Goal: Find specific page/section: Find specific page/section

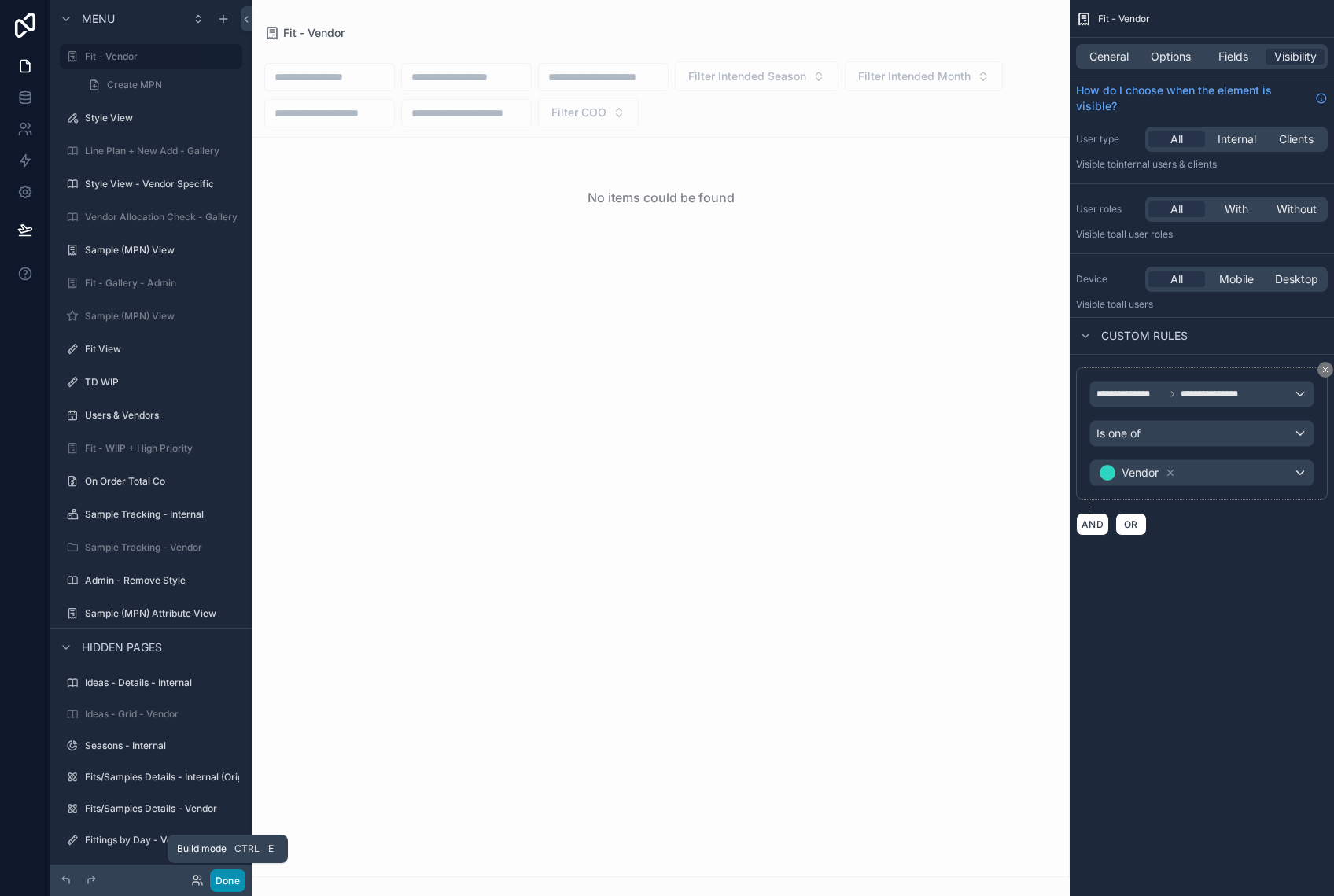
click at [227, 872] on button "Done" at bounding box center [227, 880] width 35 height 23
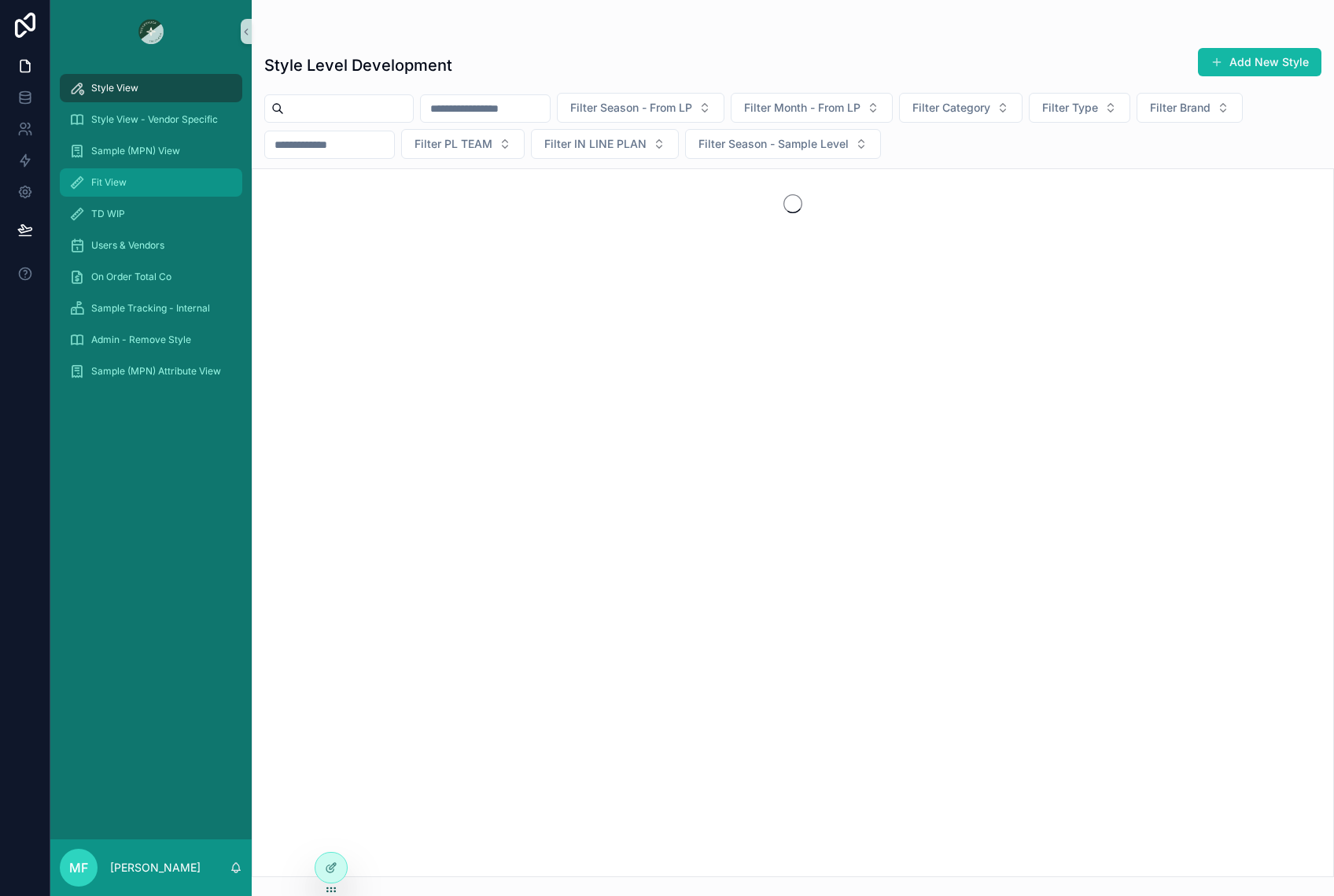
click at [121, 179] on span "Fit View" at bounding box center [109, 182] width 35 height 13
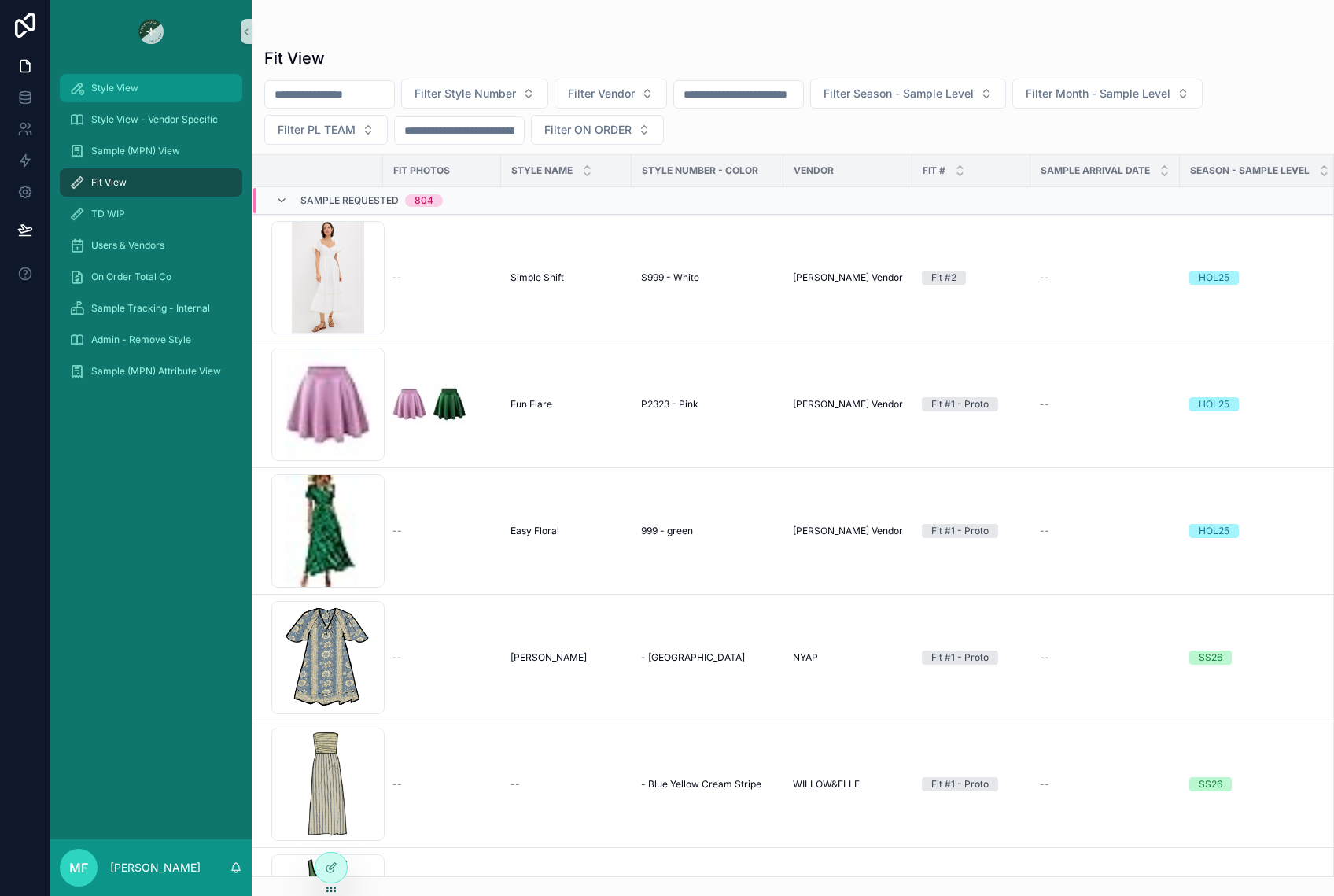
click at [117, 81] on div "Style View" at bounding box center [150, 88] width 164 height 25
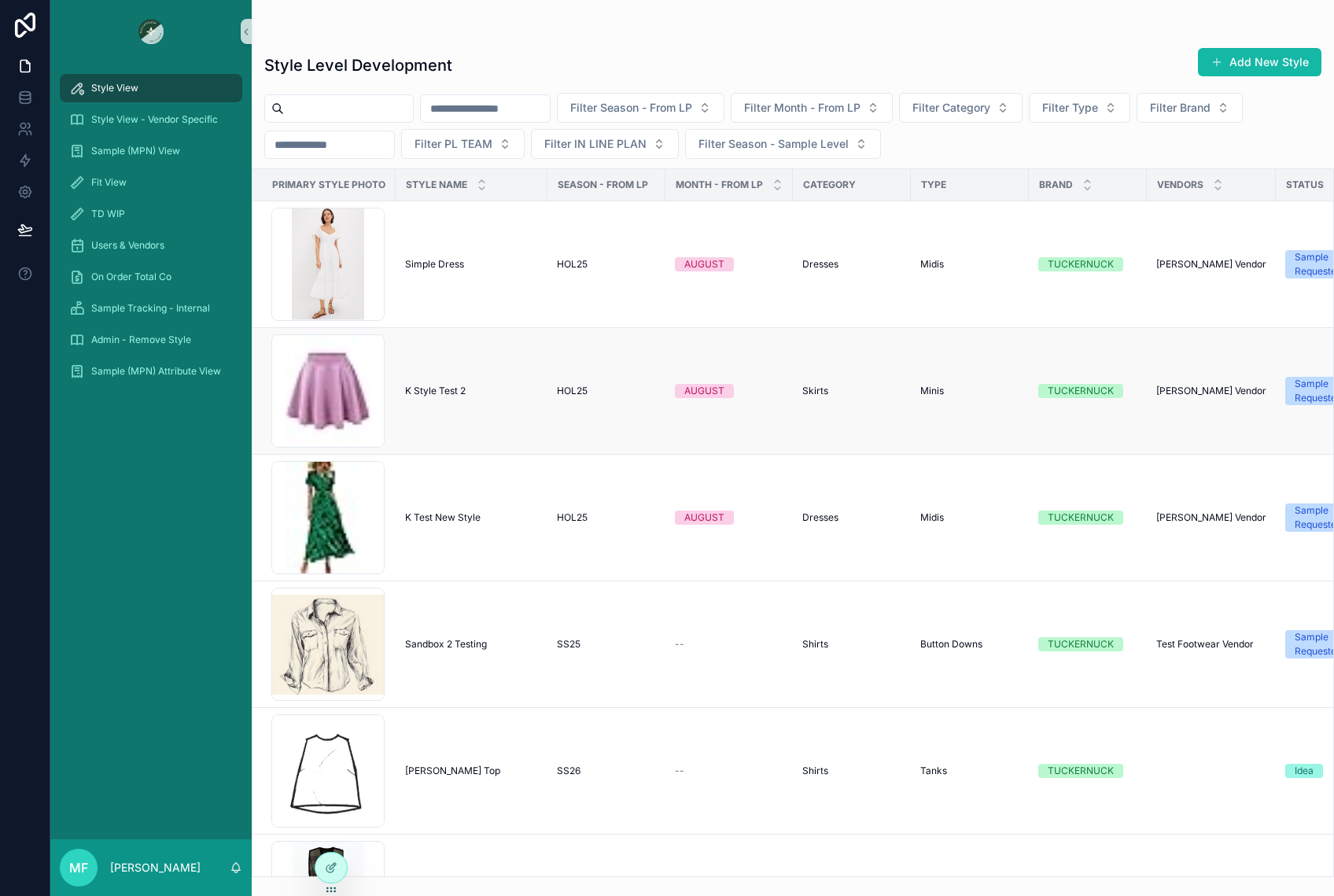
click at [491, 395] on div "K Style Test 2 K Style Test 2" at bounding box center [471, 390] width 133 height 13
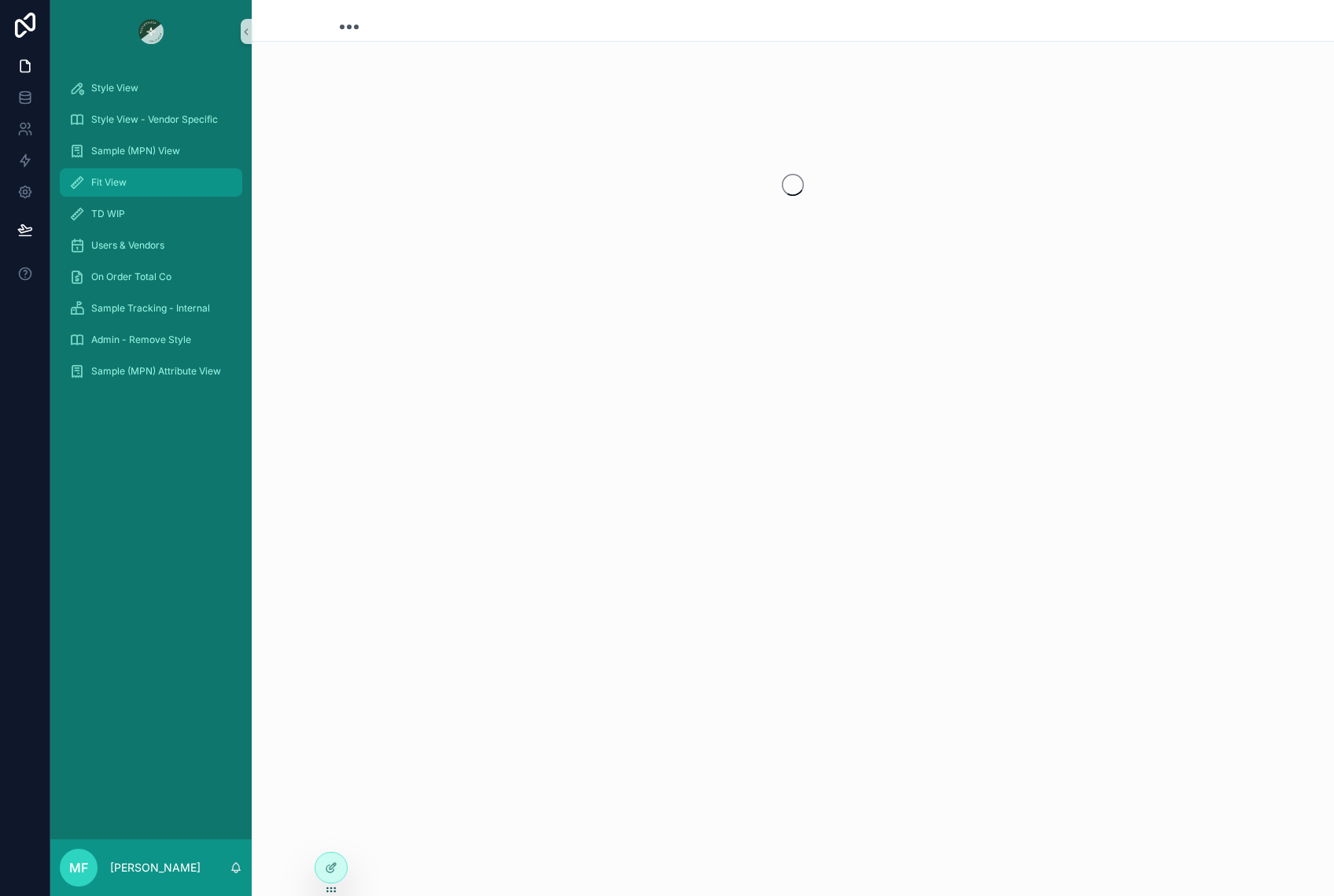
click at [140, 184] on div "Fit View" at bounding box center [150, 183] width 164 height 25
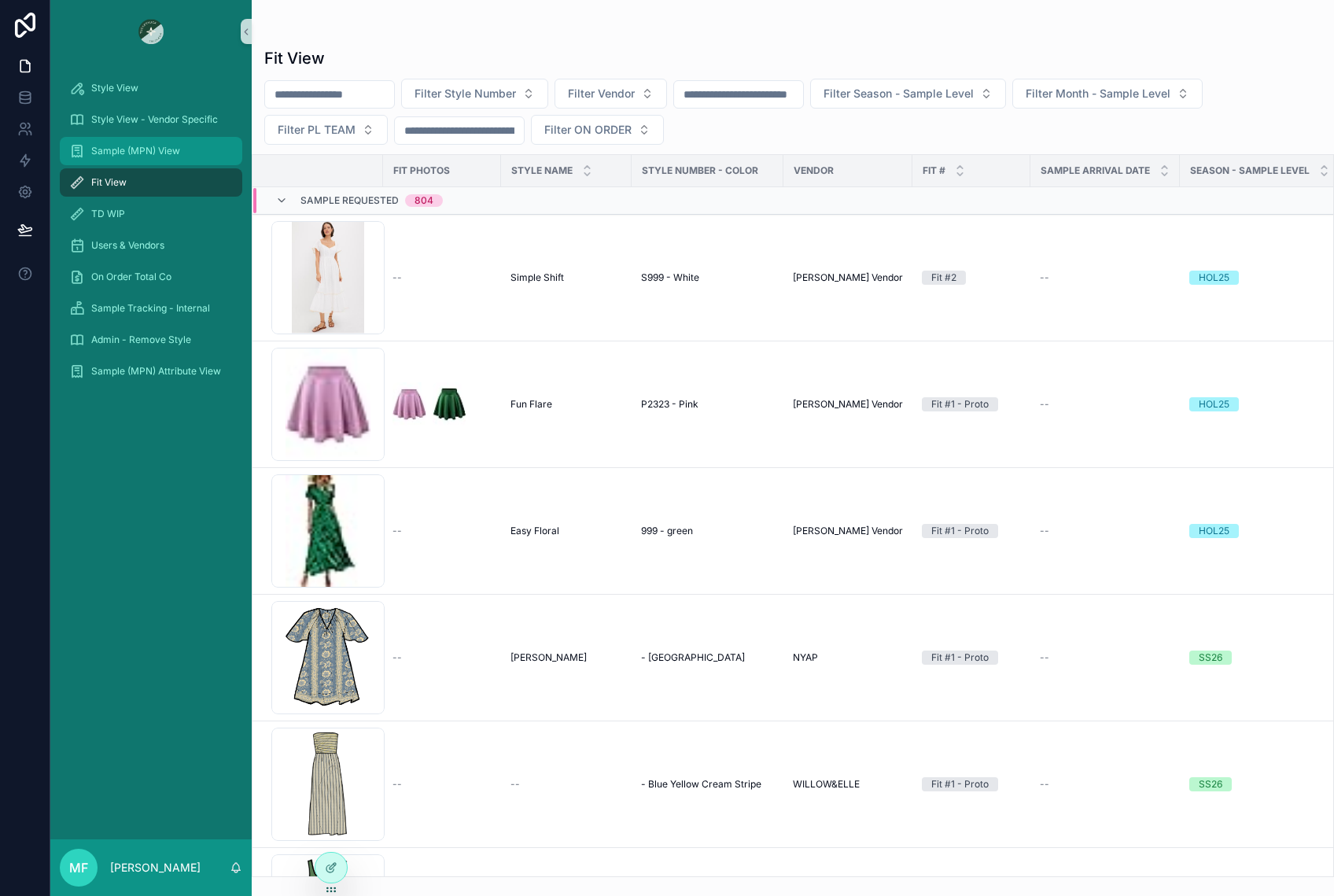
click at [116, 147] on span "Sample (MPN) View" at bounding box center [136, 151] width 89 height 13
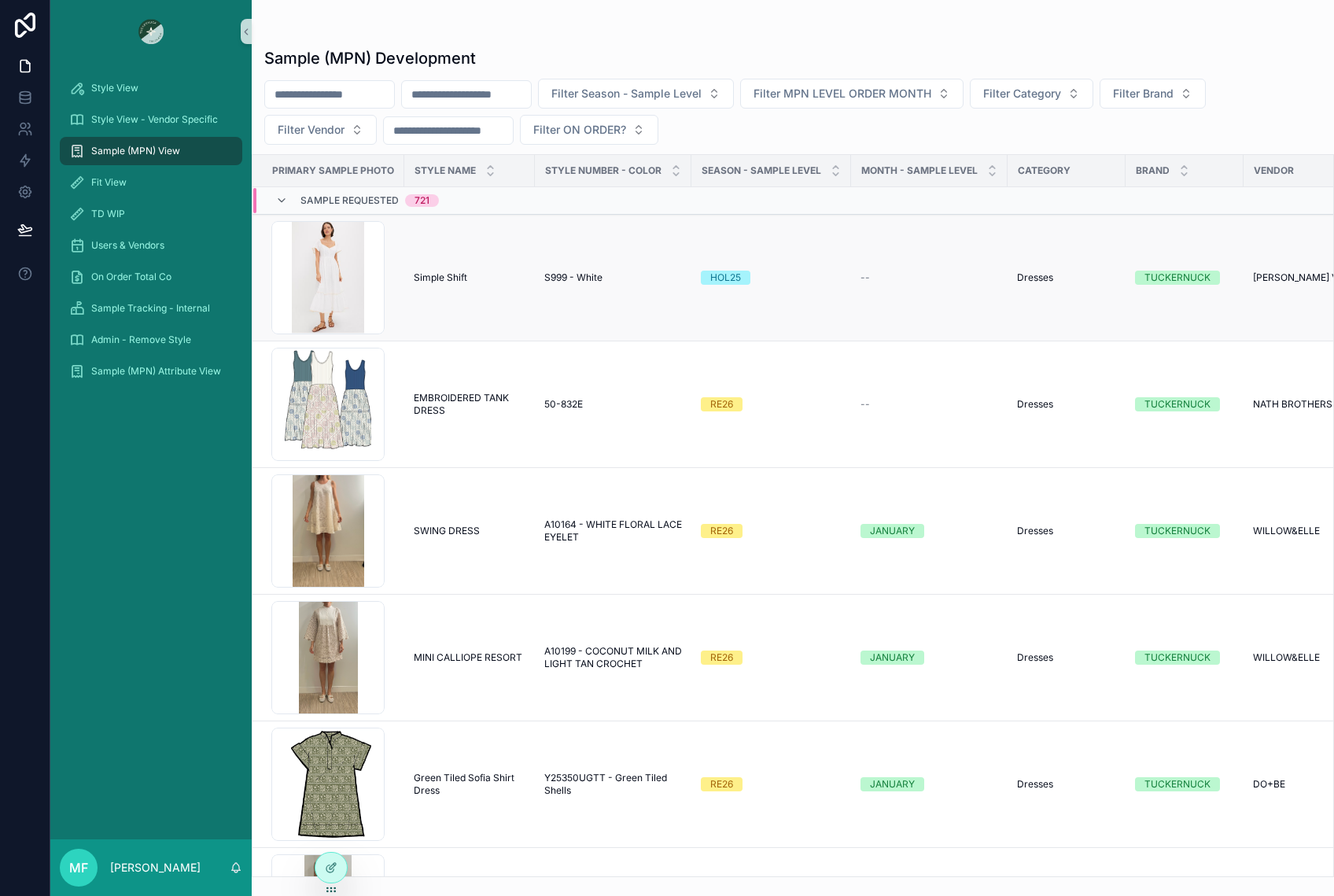
click at [871, 275] on div "--" at bounding box center [930, 277] width 138 height 13
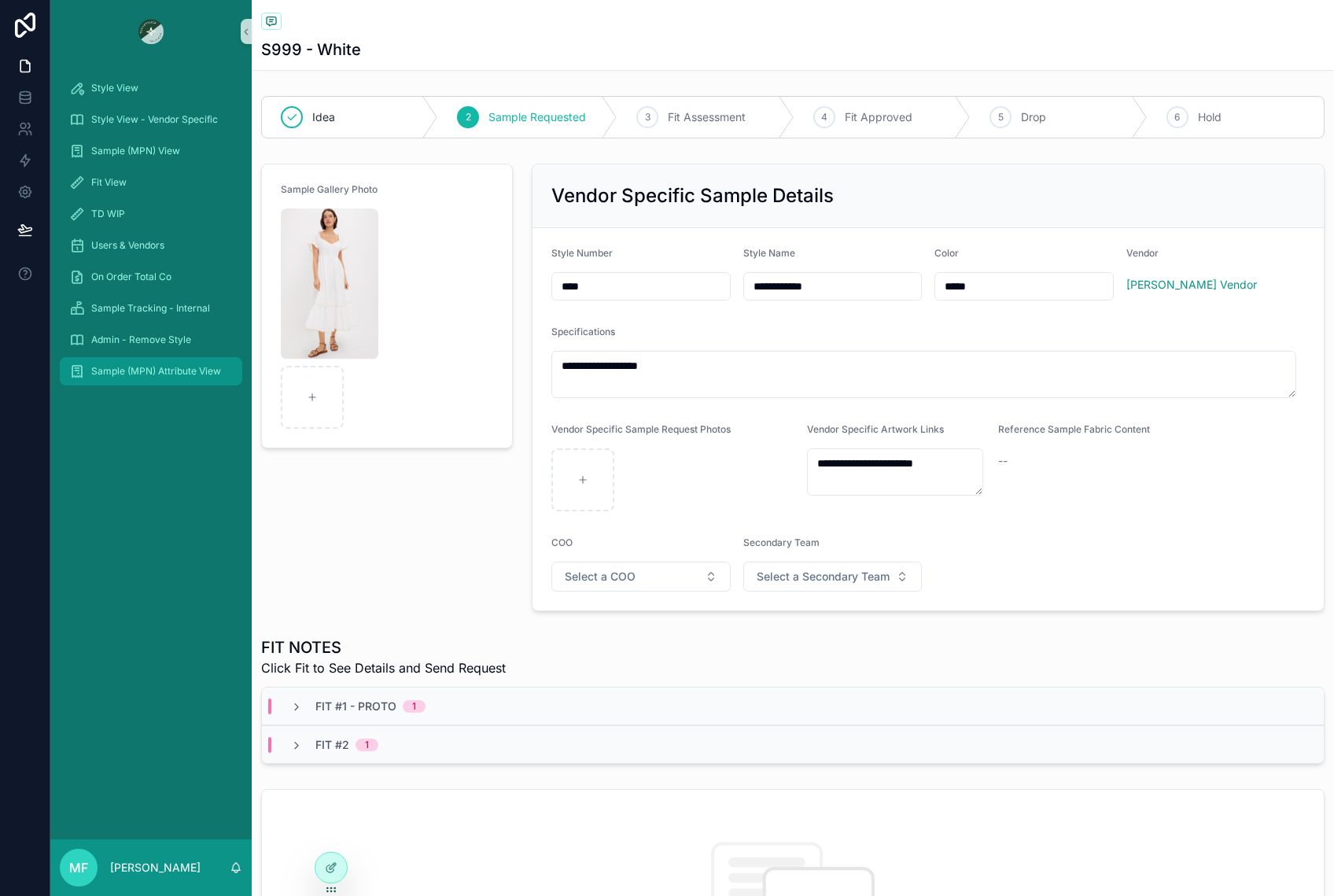
click at [176, 362] on div "Sample (MPN) Attribute View" at bounding box center [150, 371] width 164 height 25
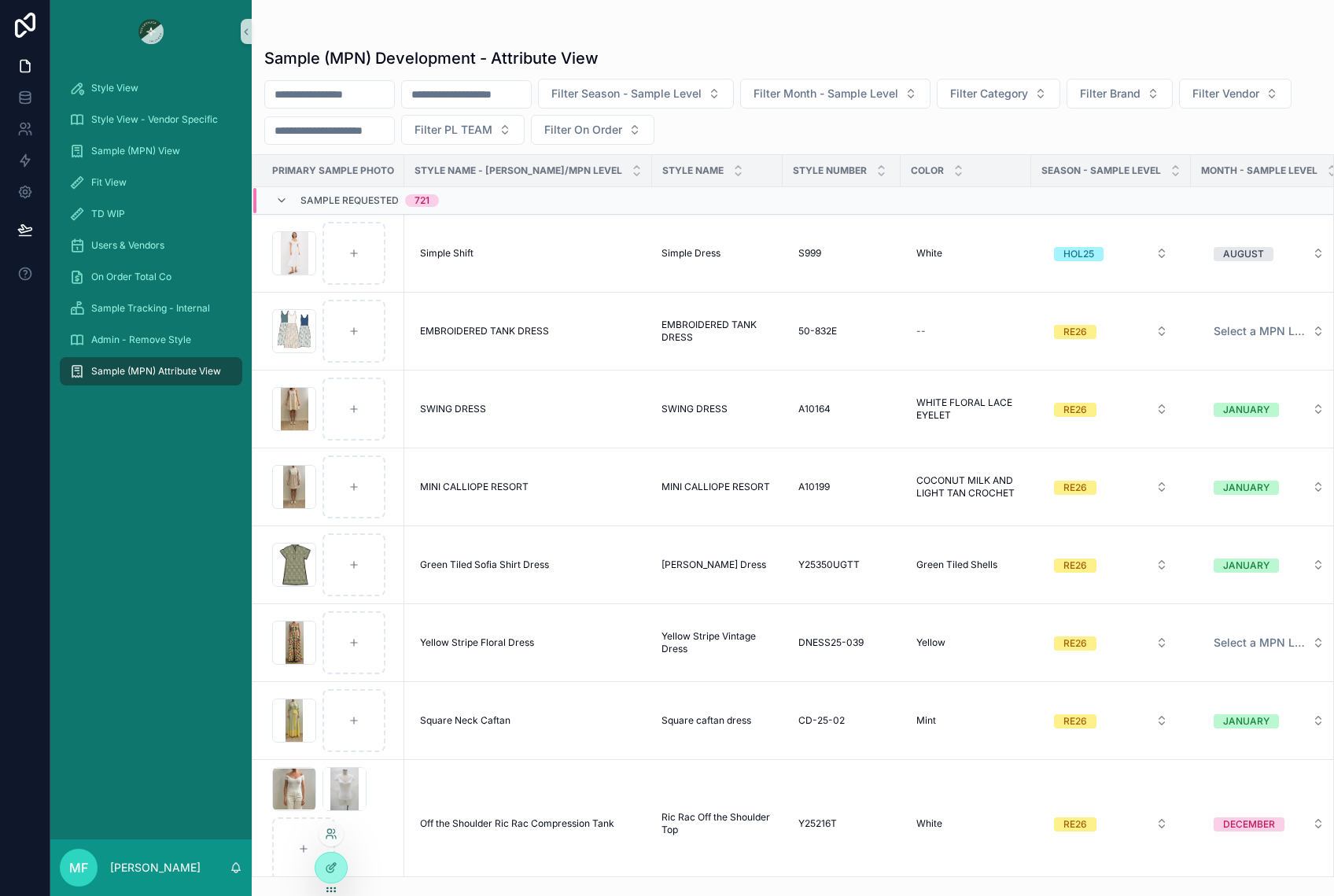
click at [328, 826] on div at bounding box center [332, 833] width 25 height 25
click at [340, 833] on div at bounding box center [332, 833] width 25 height 25
click at [334, 828] on icon at bounding box center [332, 833] width 13 height 13
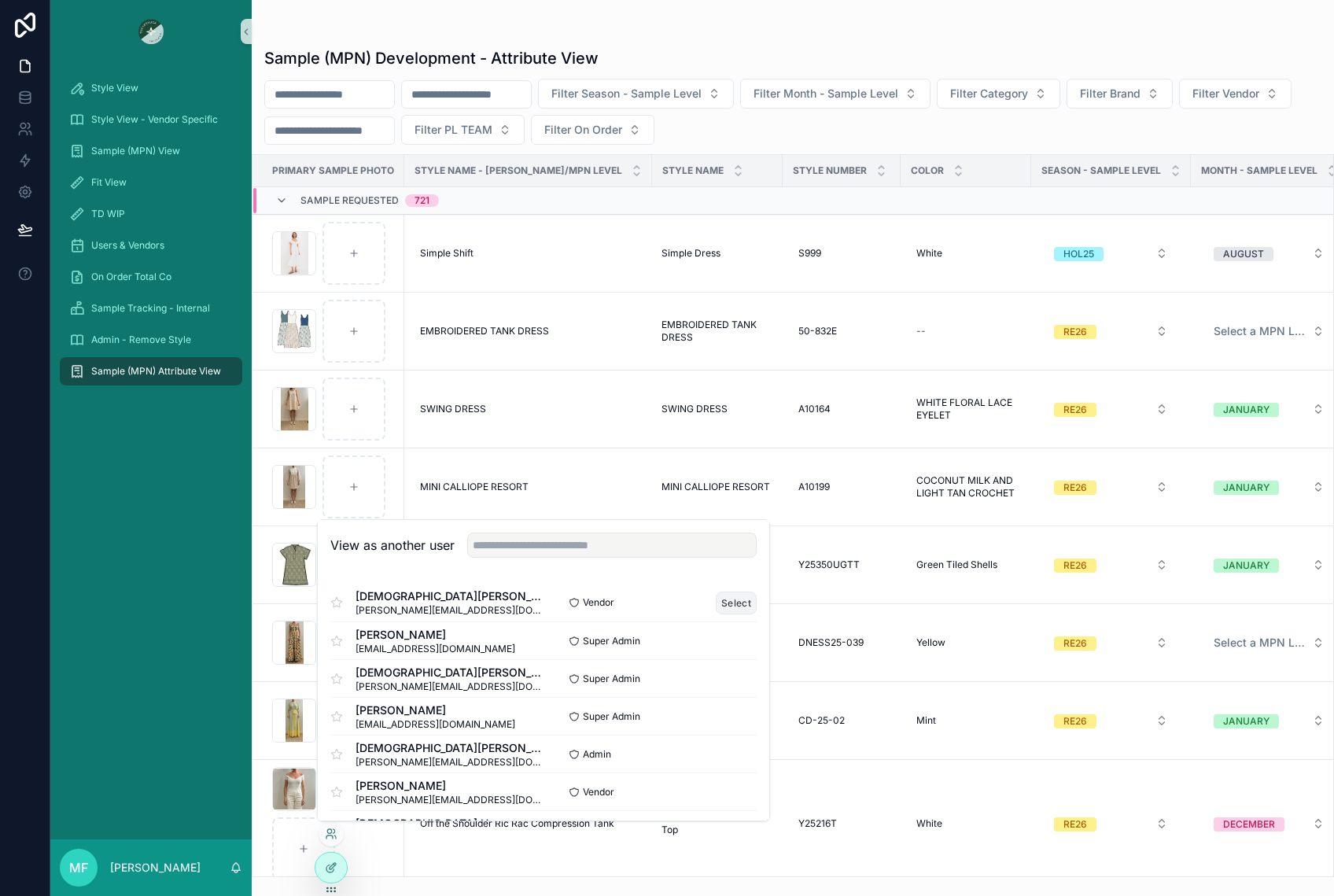
click at [716, 603] on button "Select" at bounding box center [736, 602] width 41 height 23
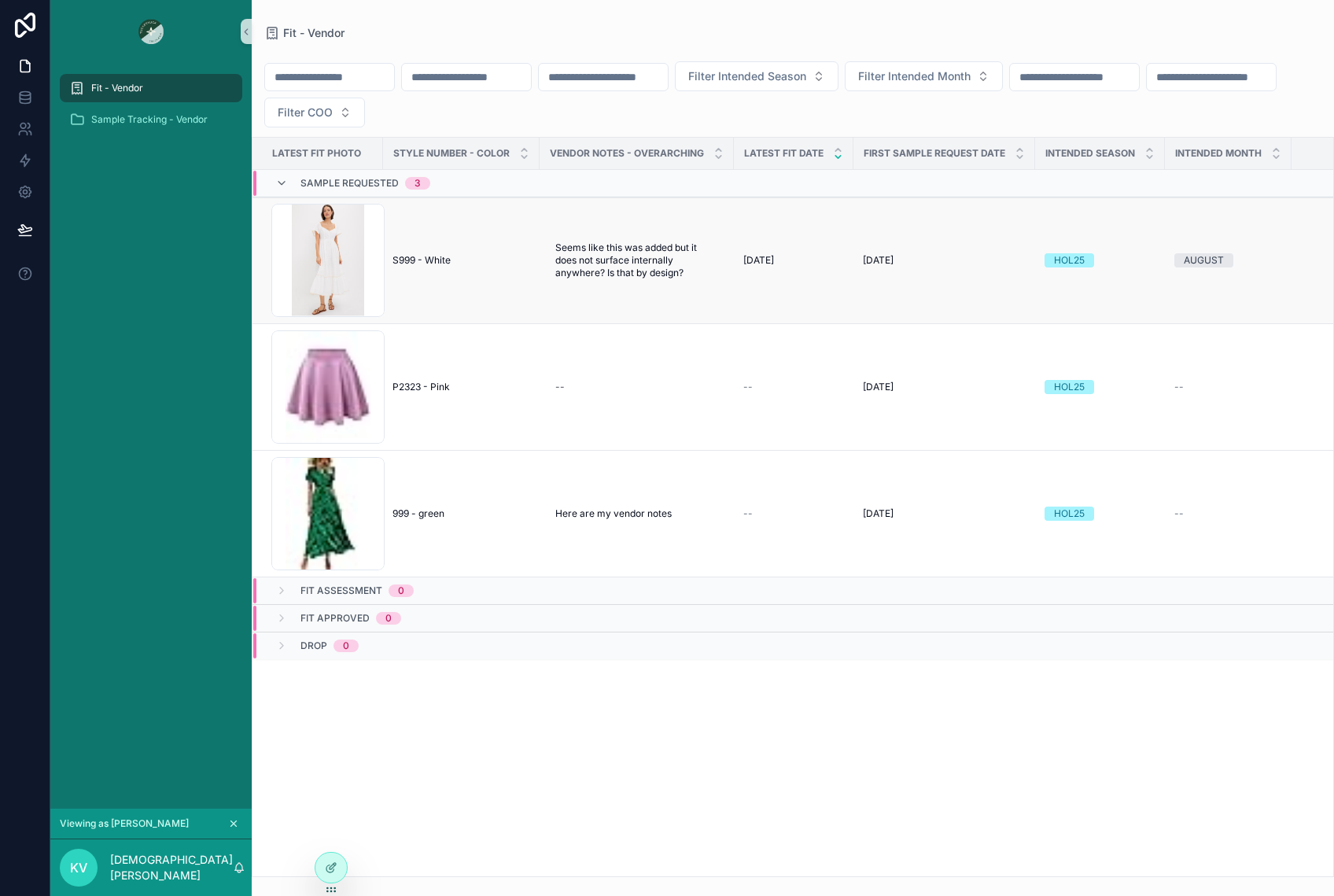
click at [520, 255] on div "S999 - White S999 - White" at bounding box center [461, 260] width 138 height 13
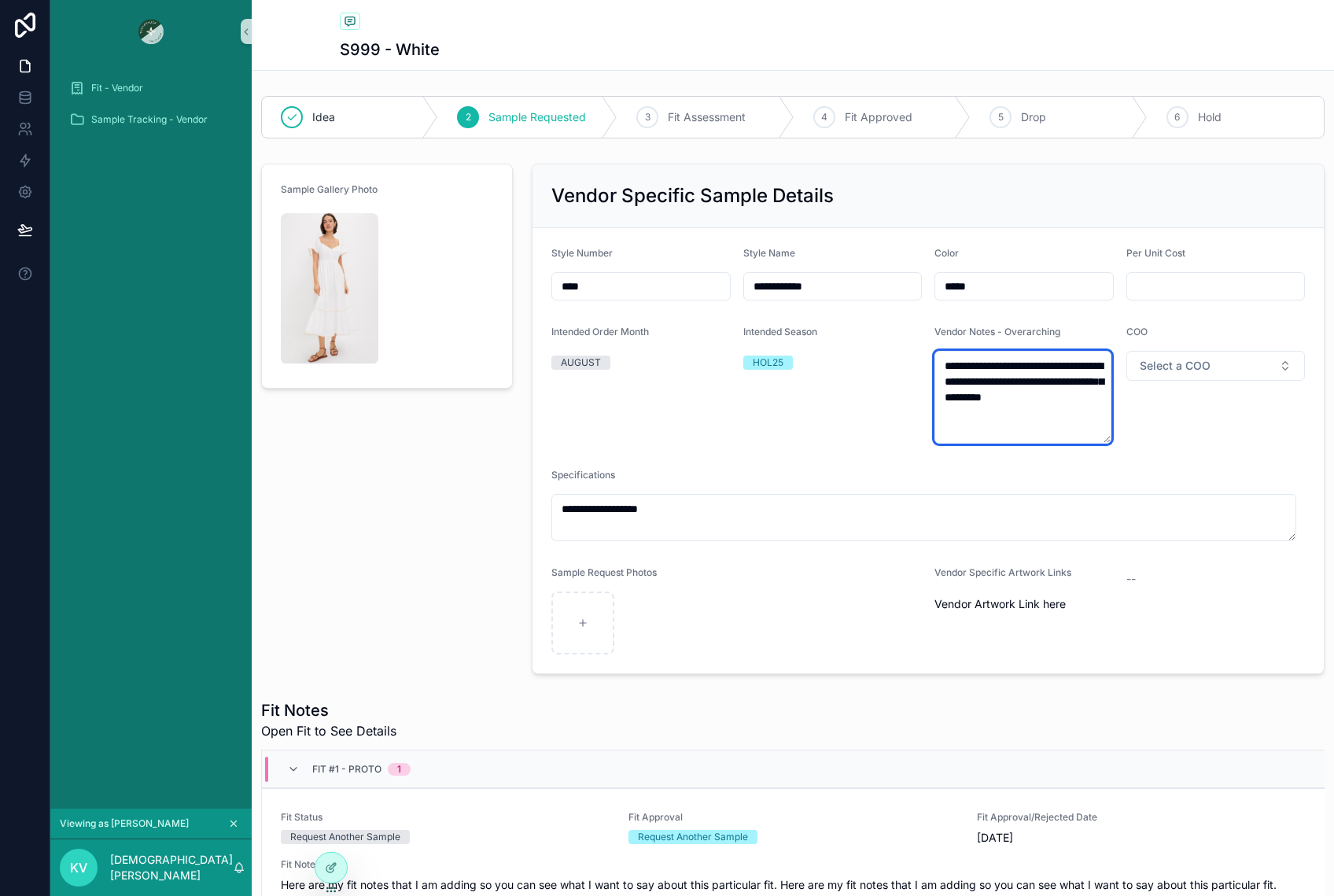
click at [1040, 414] on textarea "**********" at bounding box center [1022, 397] width 177 height 92
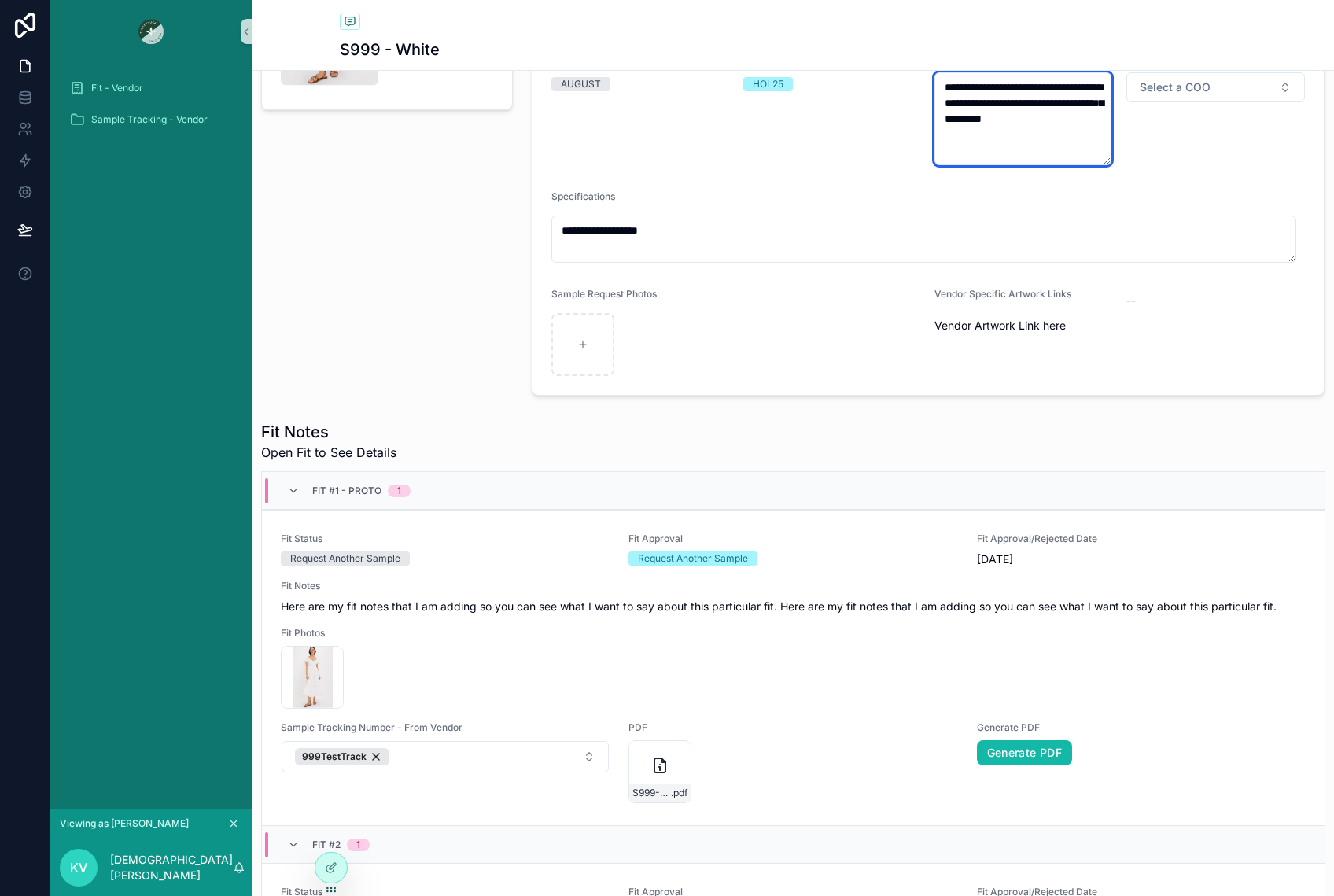
scroll to position [158, 0]
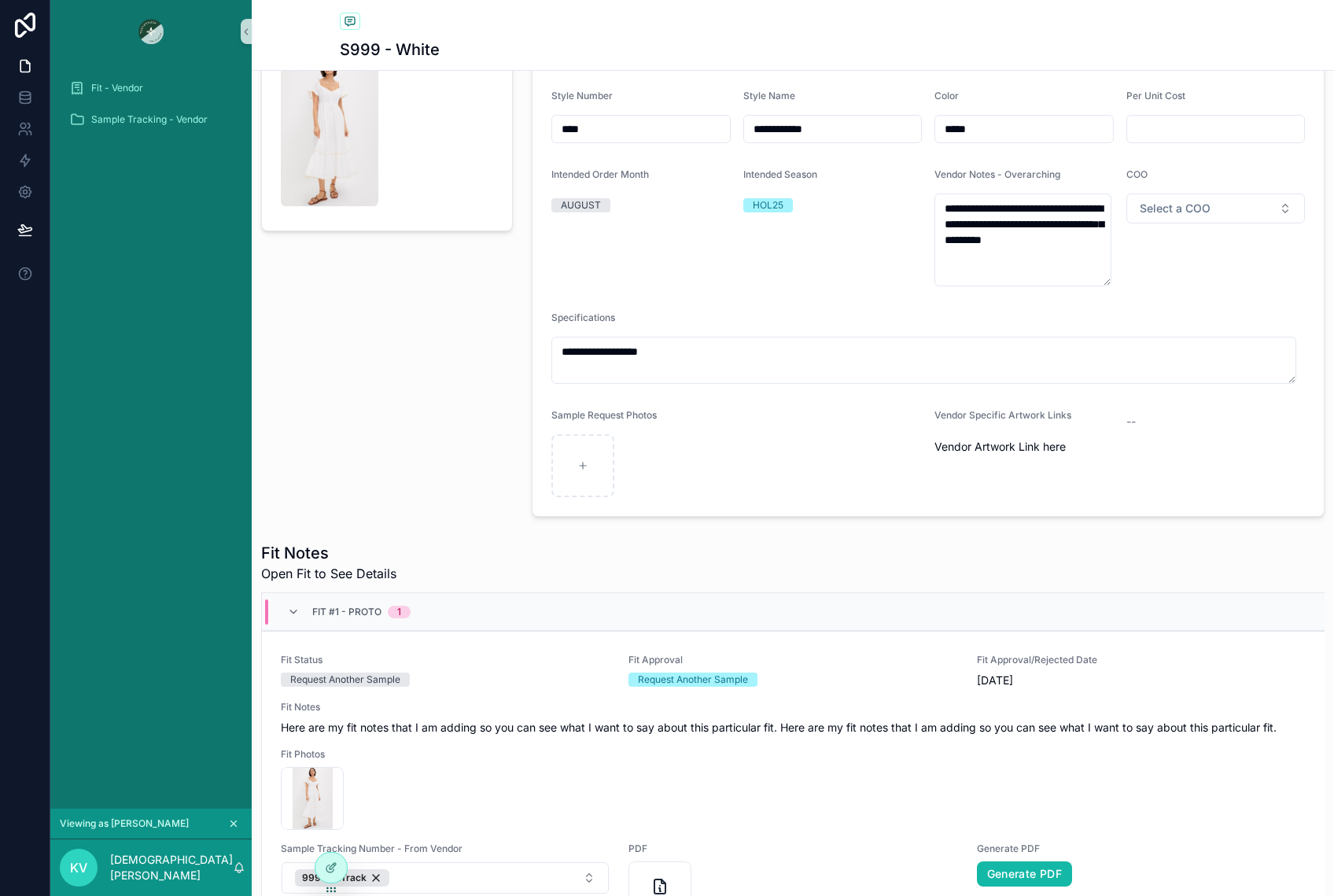
click at [403, 331] on div "Sample Gallery Photo" at bounding box center [387, 261] width 271 height 523
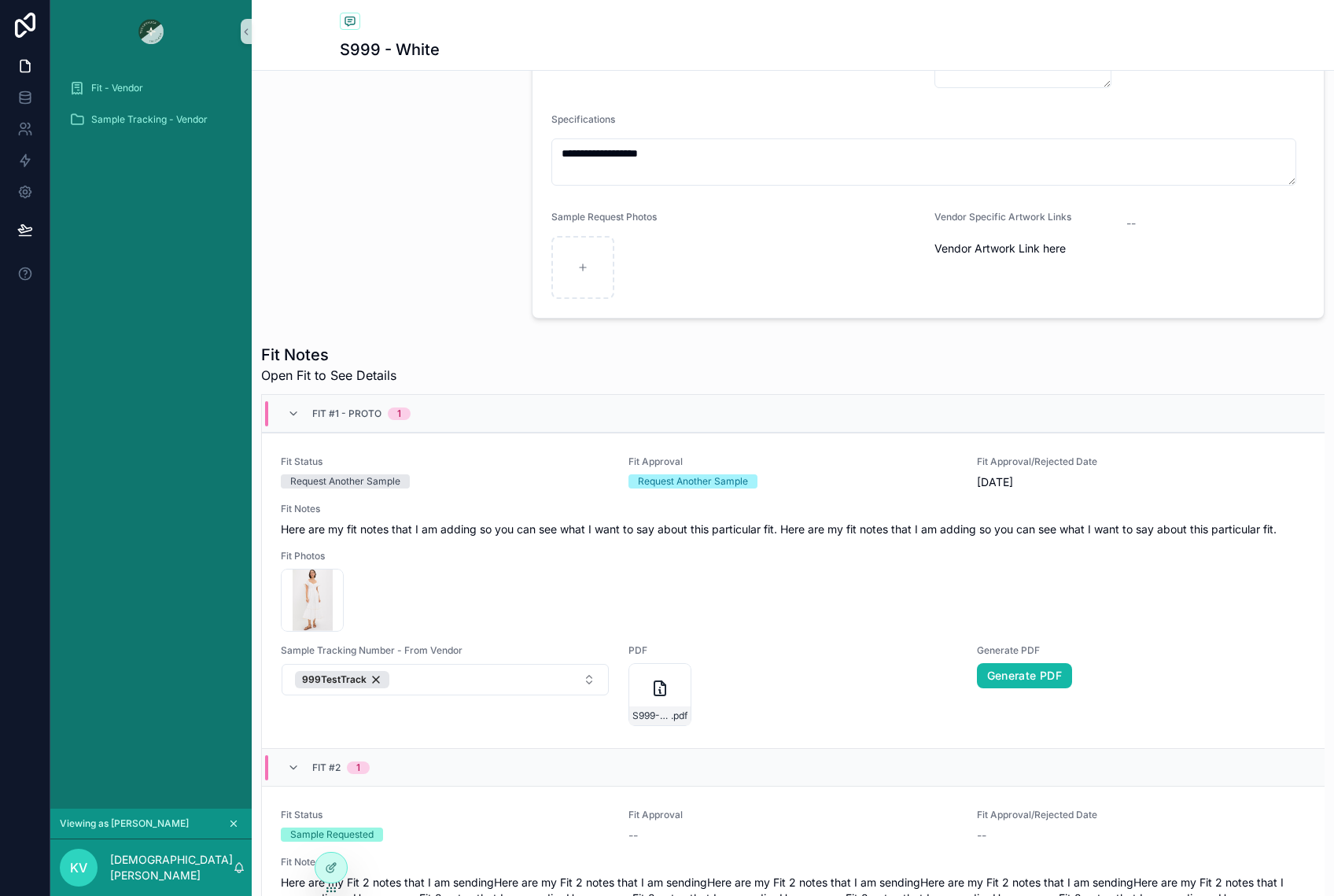
scroll to position [472, 0]
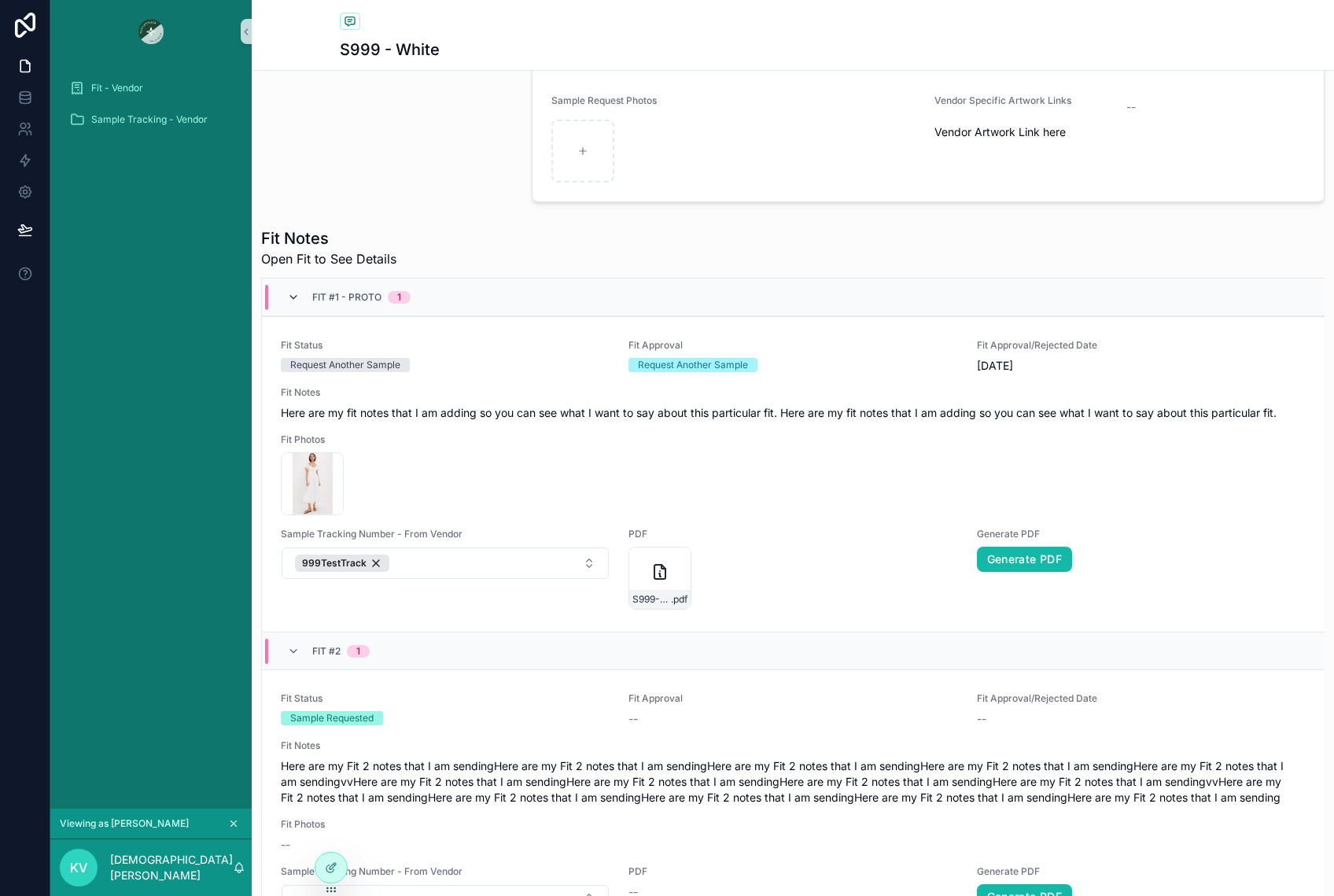
click at [291, 297] on icon "scrollable content" at bounding box center [294, 297] width 13 height 13
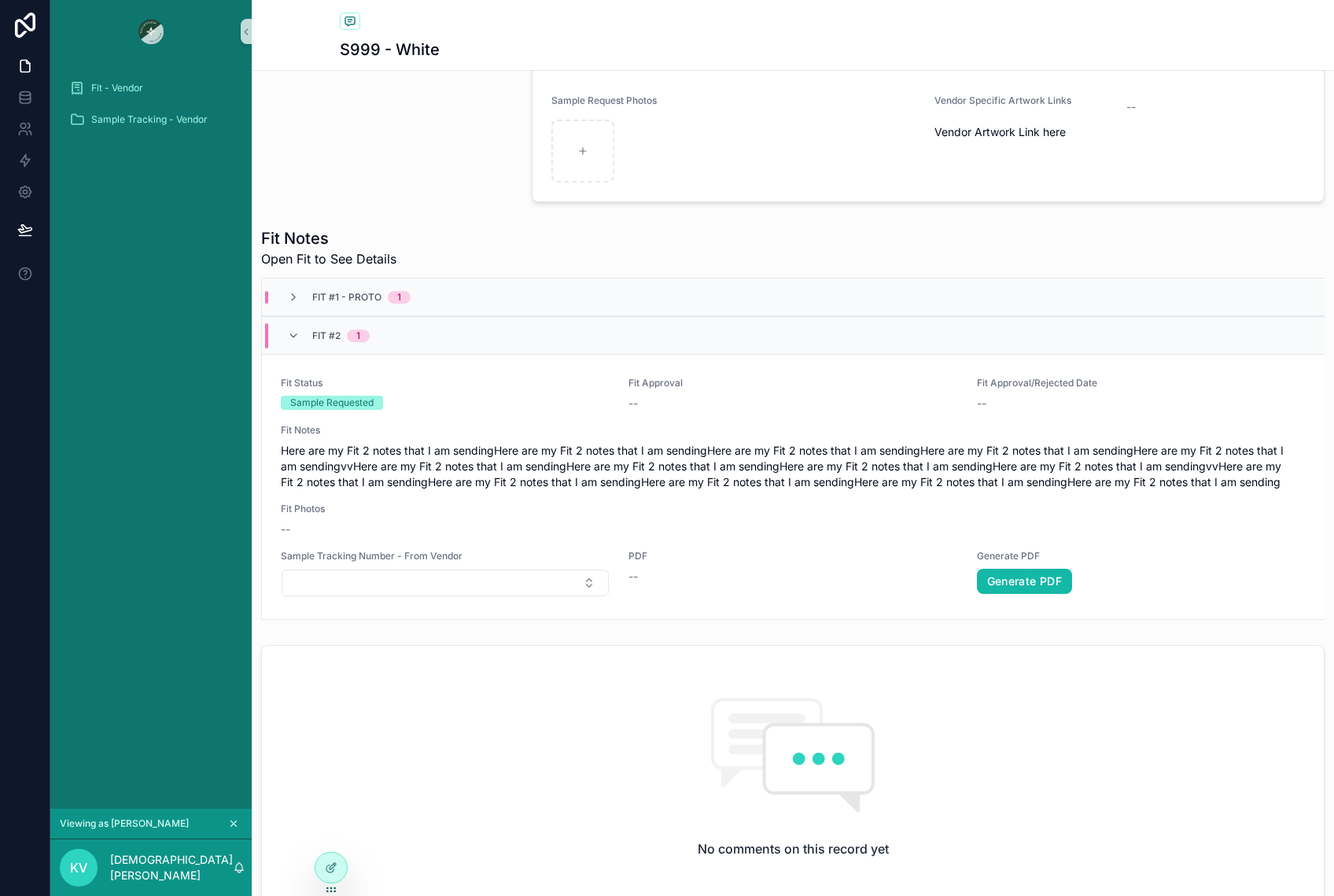
click at [286, 303] on div "Fit #1 - Proto 1" at bounding box center [349, 297] width 161 height 13
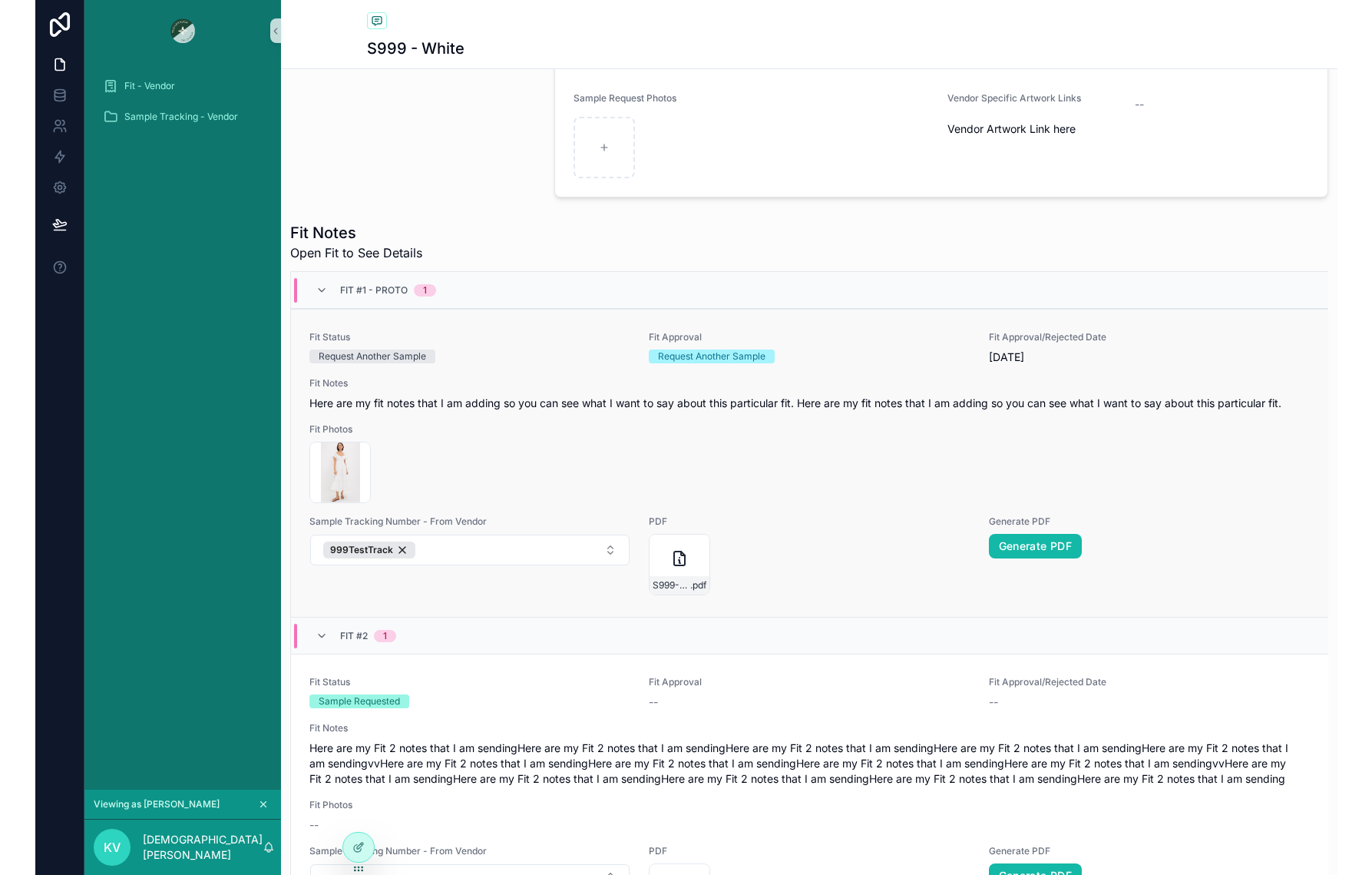
scroll to position [614, 0]
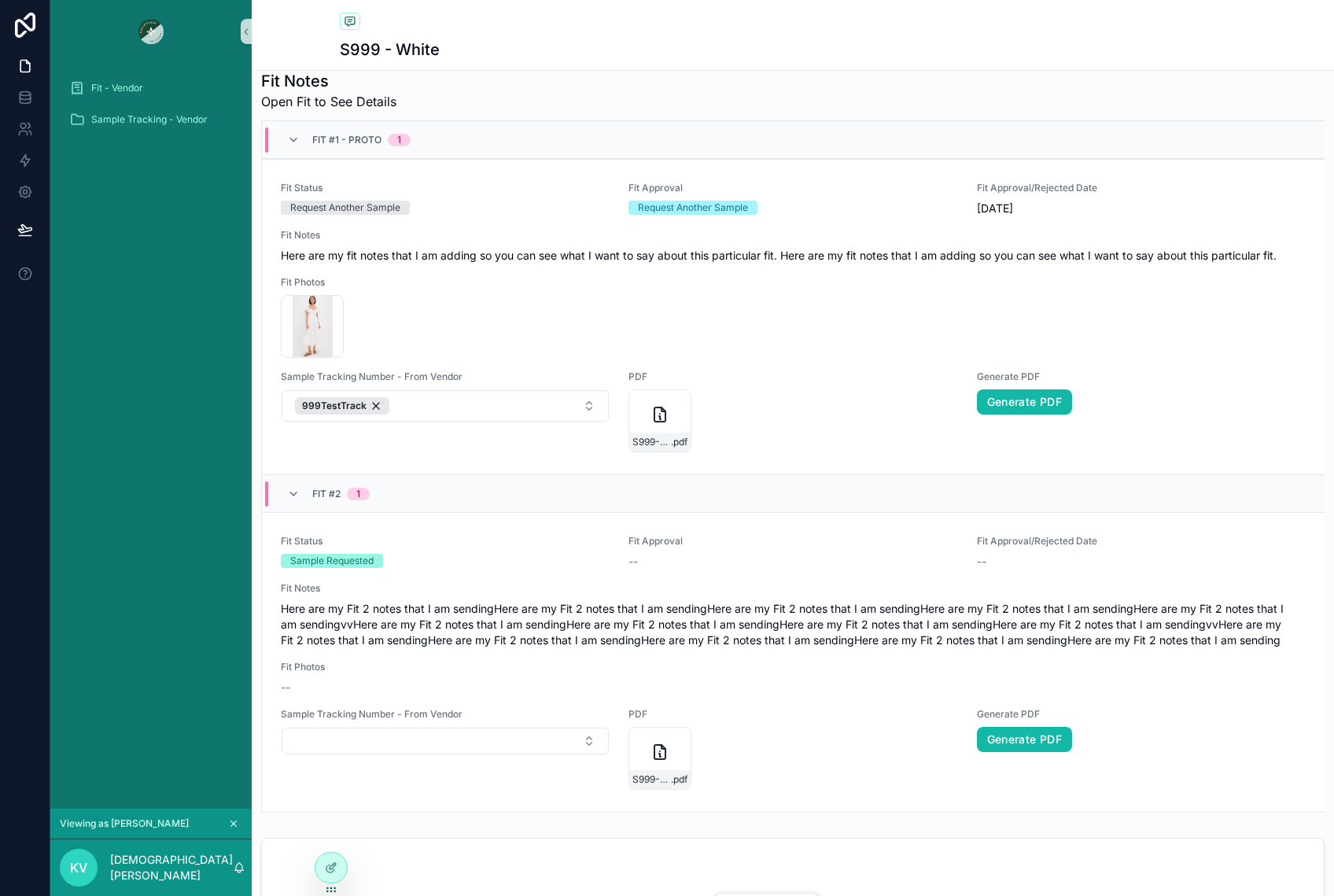
drag, startPoint x: 233, startPoint y: 821, endPoint x: 241, endPoint y: 821, distance: 8.0
click at [233, 821] on icon "scrollable content" at bounding box center [234, 824] width 11 height 11
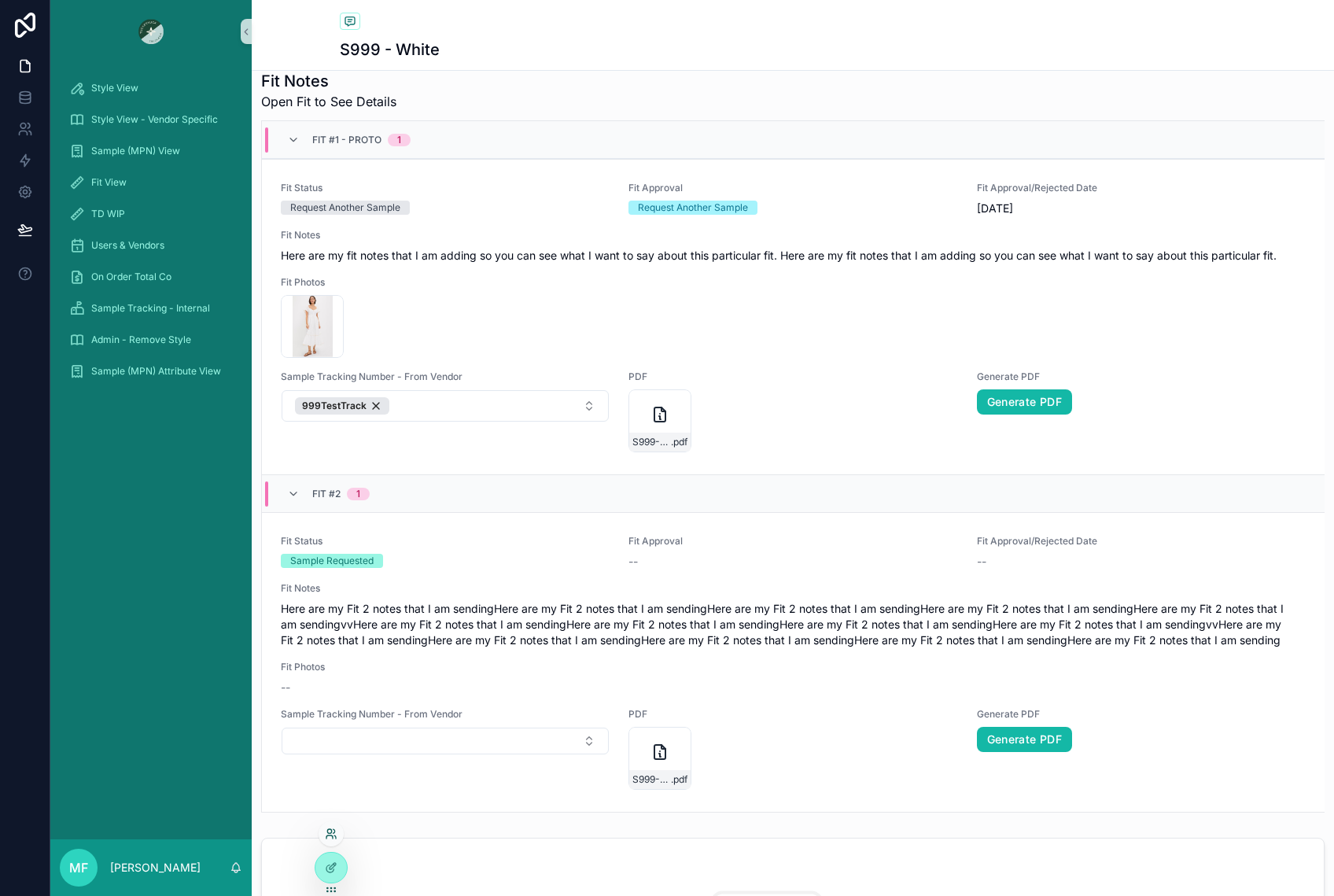
click at [329, 837] on icon at bounding box center [332, 833] width 13 height 13
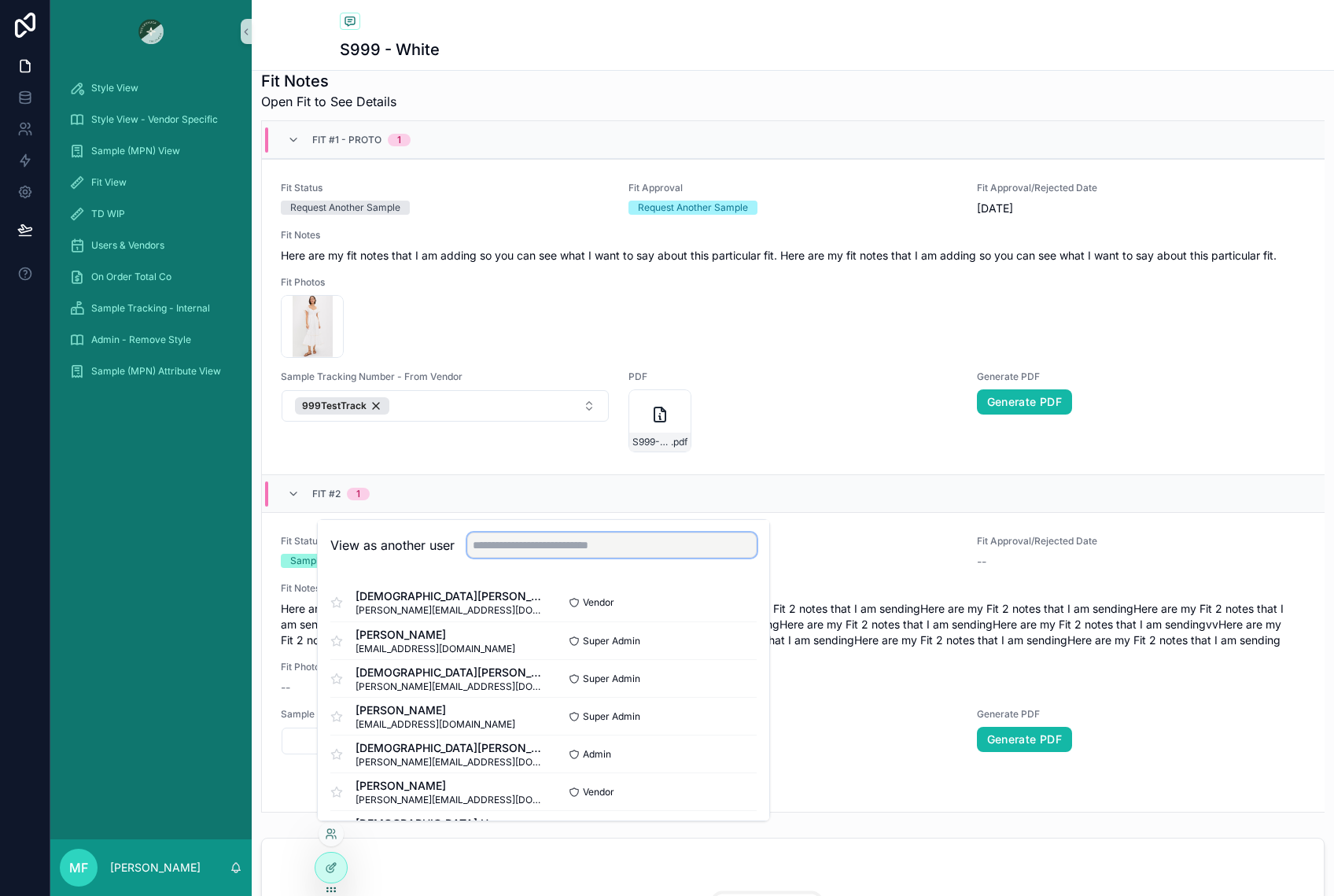
click at [578, 534] on input "text" at bounding box center [612, 545] width 289 height 25
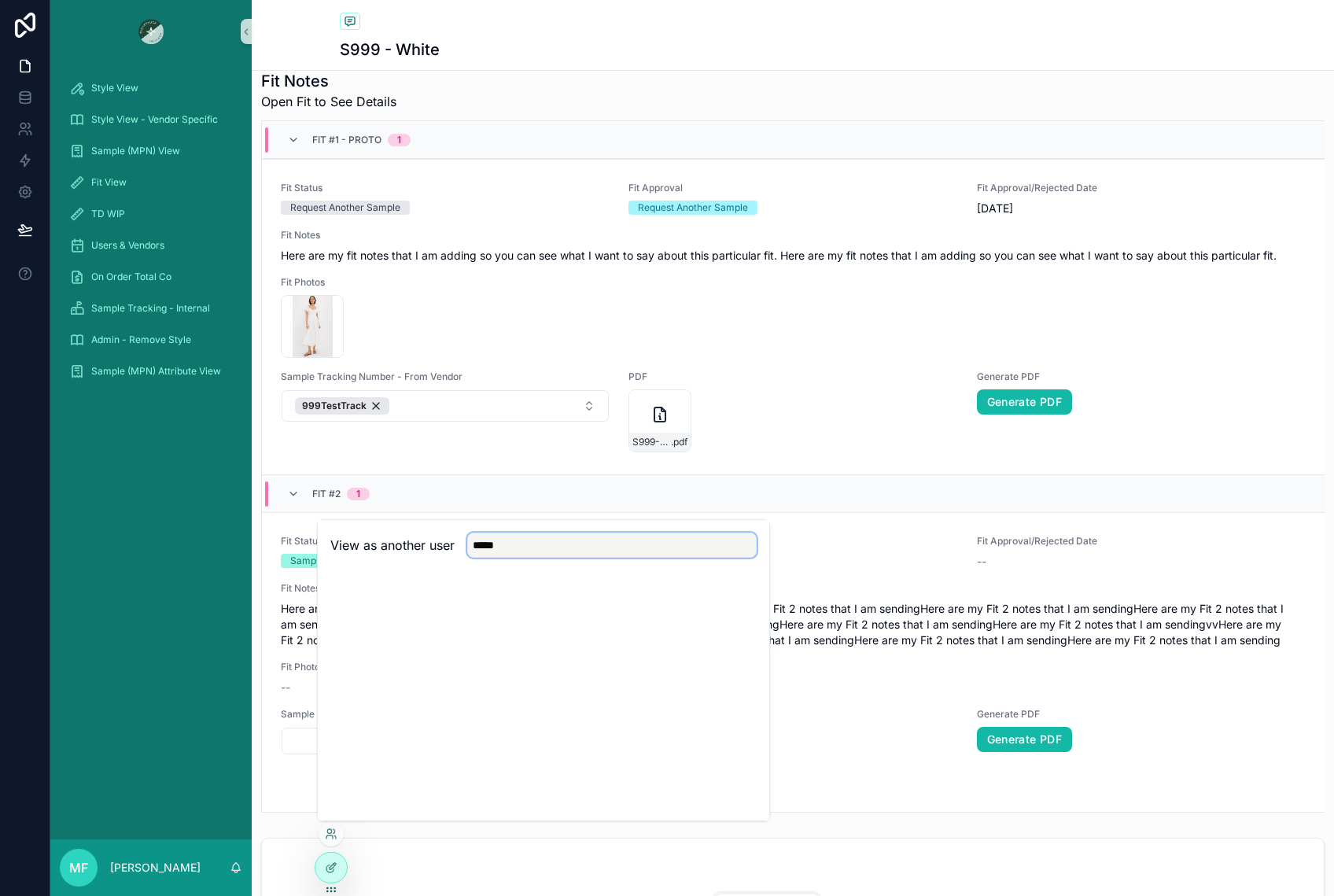
type input "****"
drag, startPoint x: 516, startPoint y: 552, endPoint x: 463, endPoint y: 547, distance: 53.2
click at [463, 547] on div "****" at bounding box center [605, 545] width 302 height 25
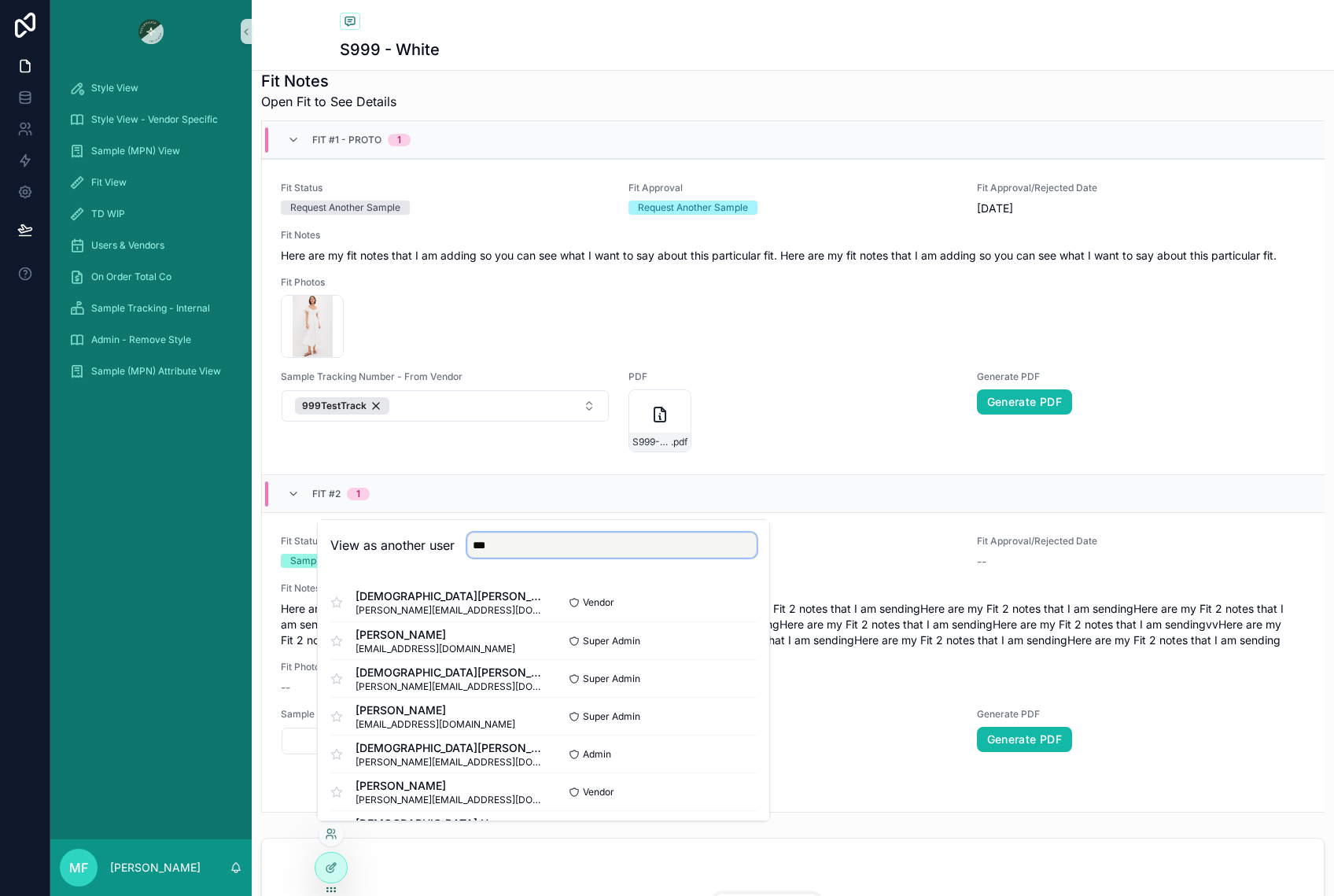
type input "****"
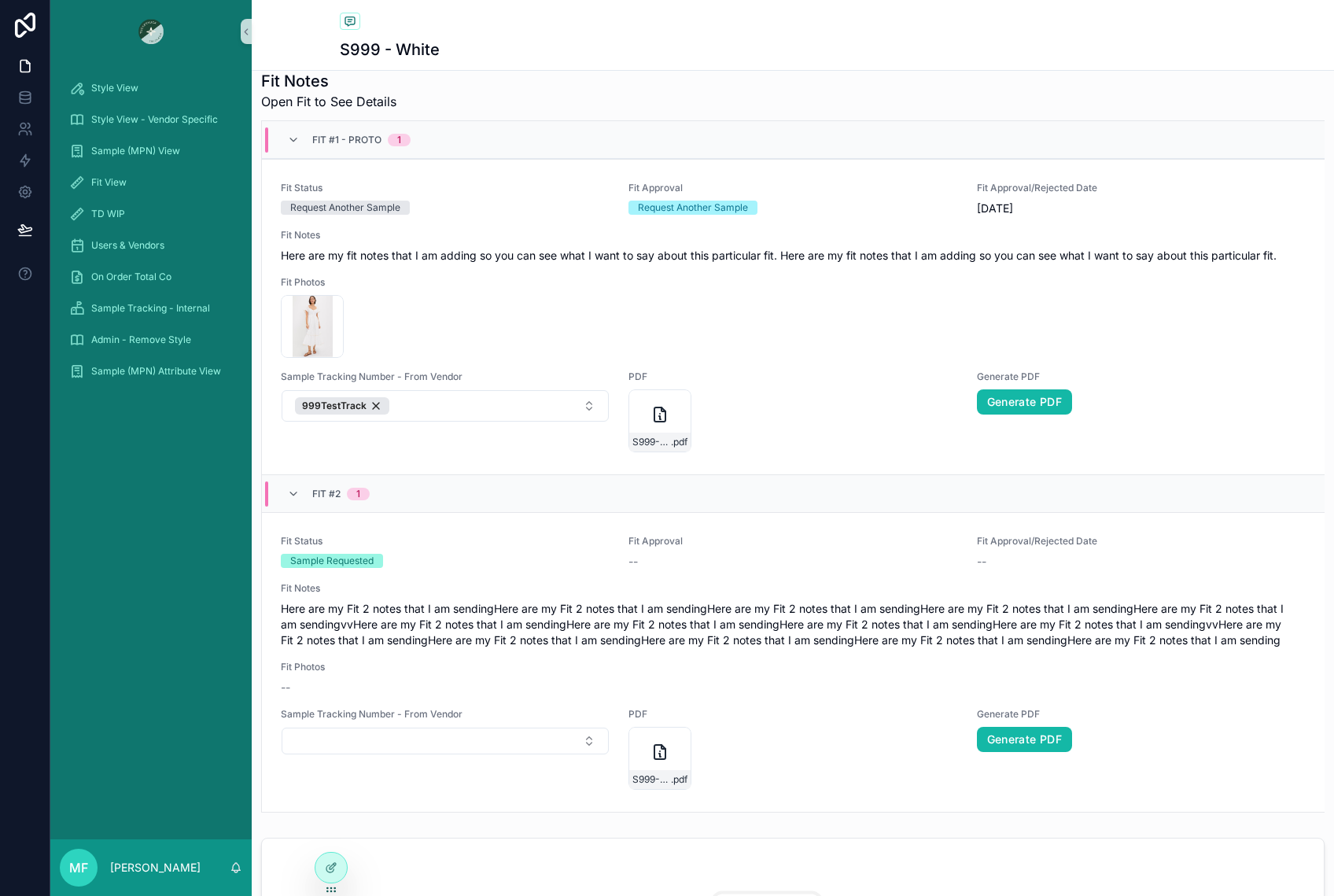
click at [244, 433] on div "Style View Style View - Vendor Specific Sample (MPN) View Fit View TD WIP Users…" at bounding box center [151, 450] width 201 height 776
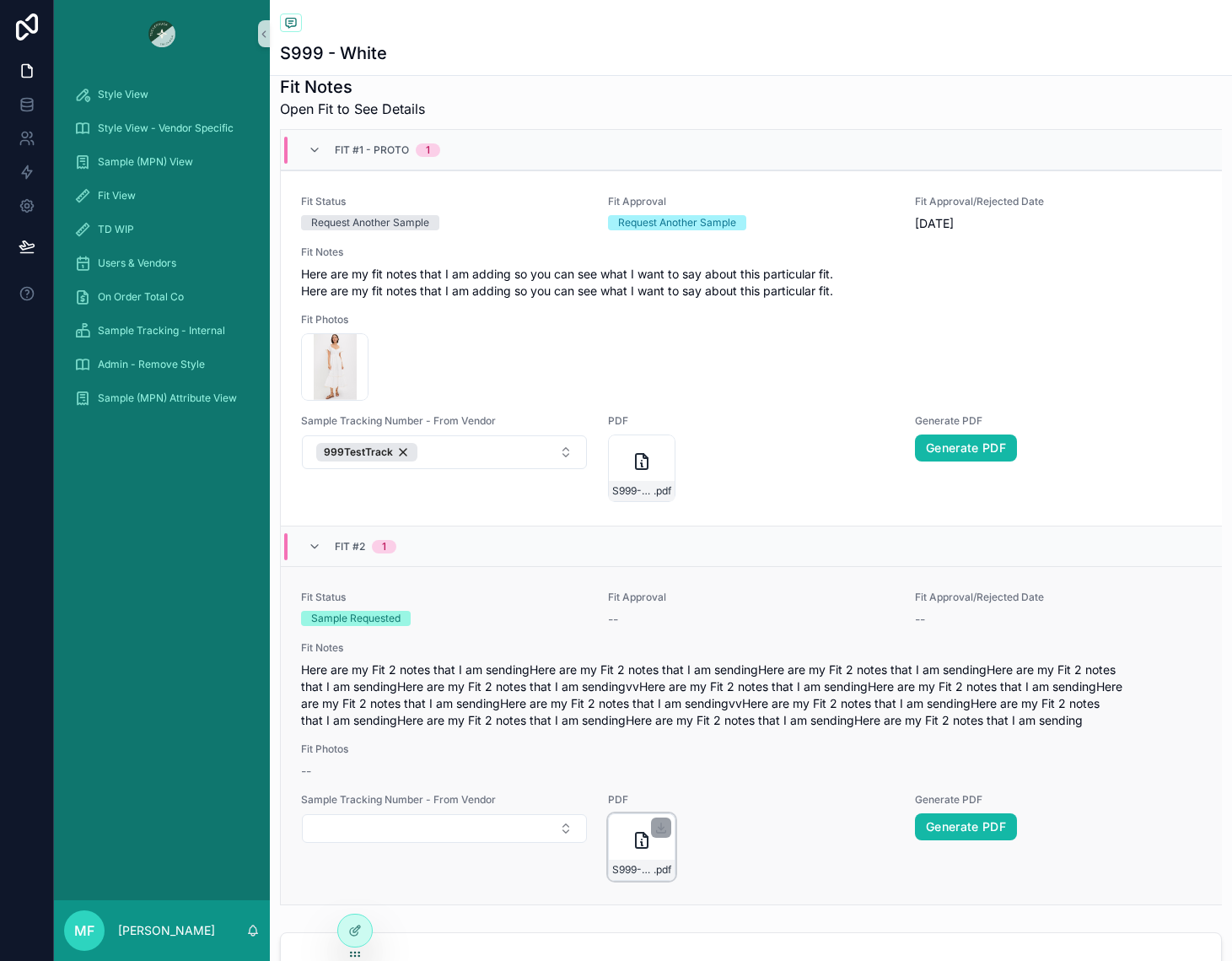
click at [614, 833] on div "S999---White---Fit-#2 .pdf" at bounding box center [641, 846] width 67 height 67
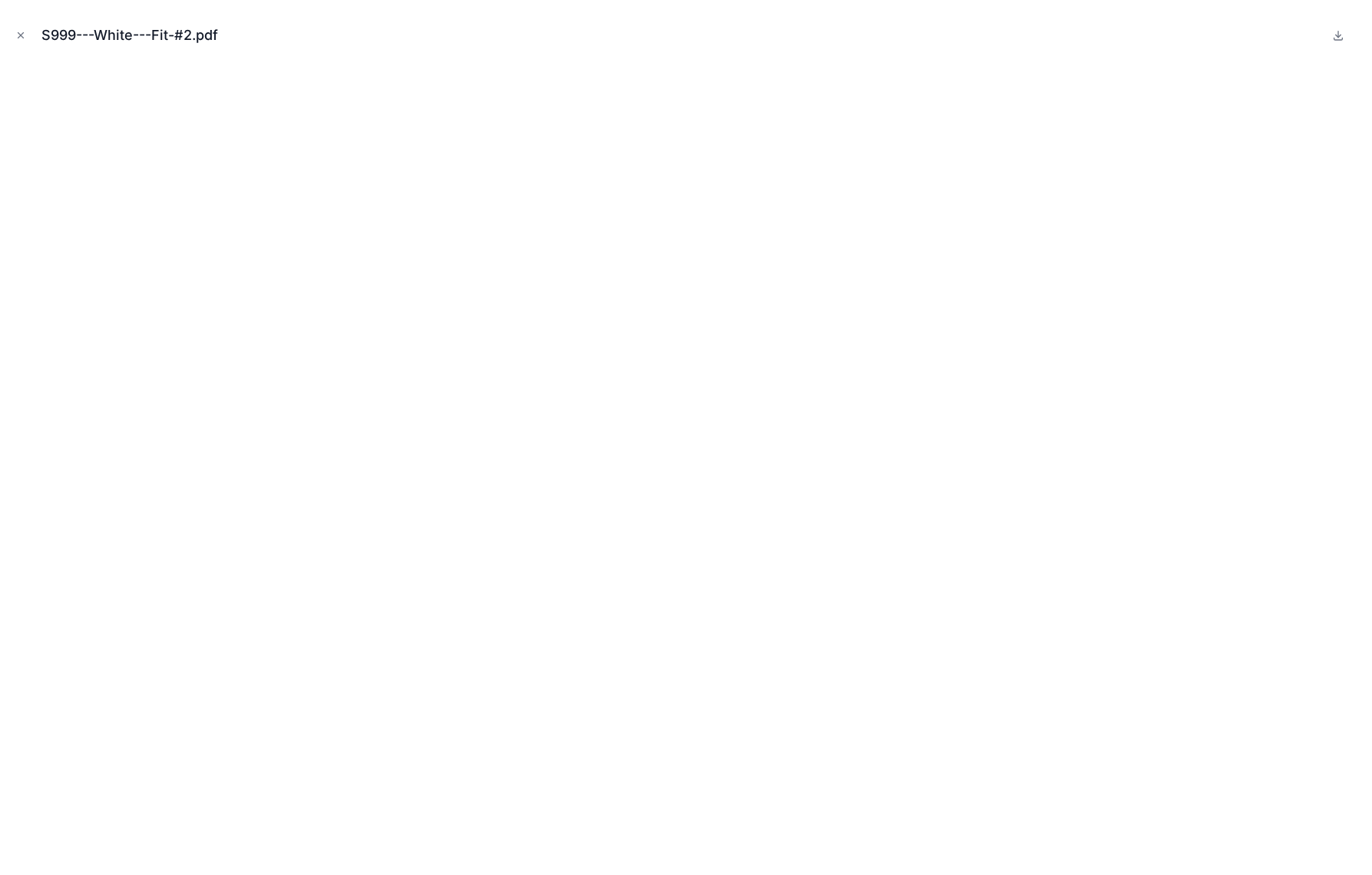
click at [16, 36] on button "Close modal" at bounding box center [20, 35] width 17 height 17
